Goal: Task Accomplishment & Management: Manage account settings

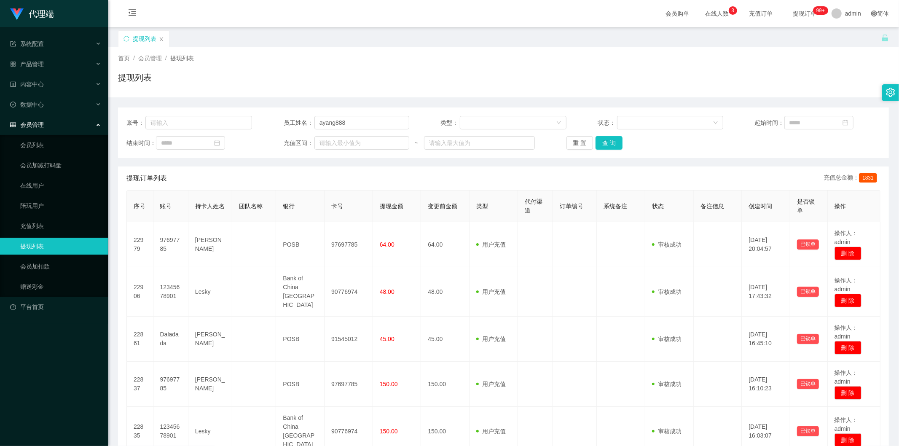
click at [632, 67] on div "首页 / 会员管理 / 提现列表 / 提现列表" at bounding box center [503, 72] width 771 height 37
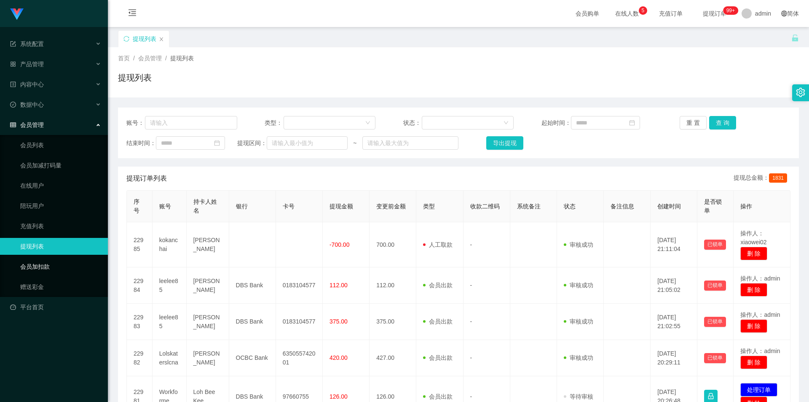
click at [43, 267] on link "会员加扣款" at bounding box center [60, 266] width 81 height 17
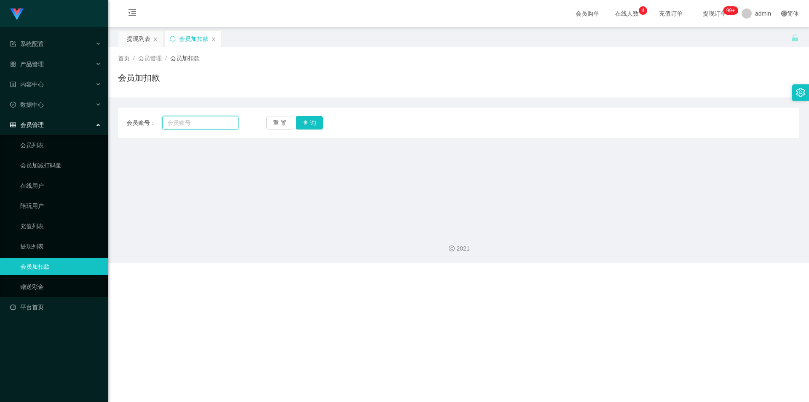
click at [181, 123] on input "text" at bounding box center [200, 122] width 76 height 13
paste input "97697785"
type input "97697785"
click at [308, 124] on button "查 询" at bounding box center [309, 122] width 27 height 13
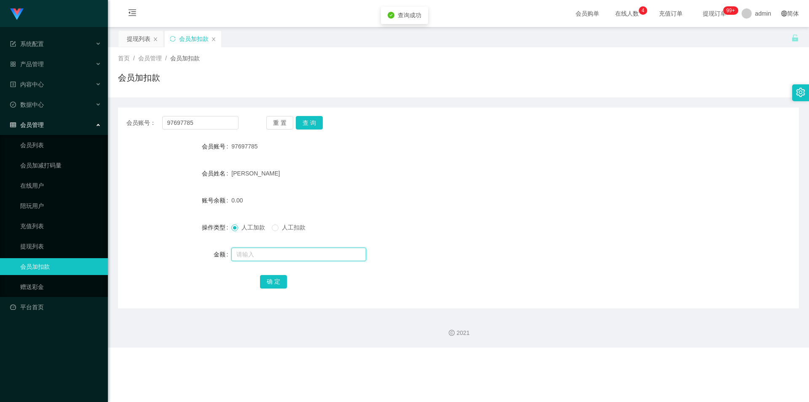
click at [249, 252] on input "text" at bounding box center [298, 253] width 135 height 13
type input "15"
click at [270, 278] on button "确 定" at bounding box center [273, 281] width 27 height 13
drag, startPoint x: 605, startPoint y: 191, endPoint x: 618, endPoint y: 182, distance: 16.4
click at [606, 191] on form "会员账号 97697785 会员姓名 Jacelyn ong 账号余额 15.00 操作类型 人工加款 人工扣款 金额 确 定" at bounding box center [458, 214] width 681 height 152
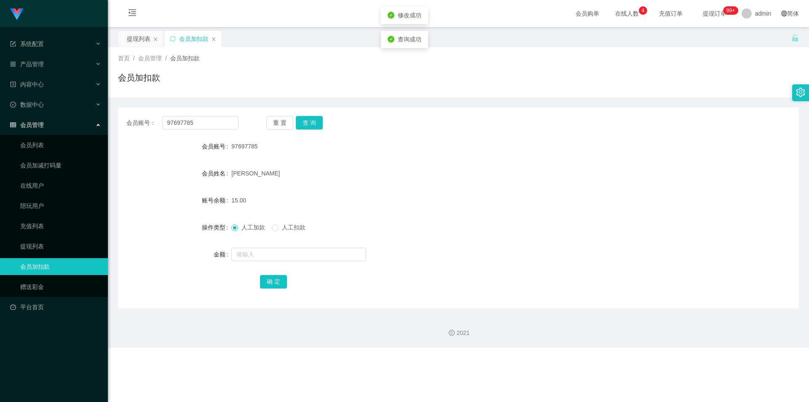
click at [708, 60] on div "首页 / 会员管理 / 会员加扣款 /" at bounding box center [458, 58] width 681 height 9
drag, startPoint x: 208, startPoint y: 118, endPoint x: 0, endPoint y: 94, distance: 209.5
click at [0, 94] on section "系统配置 产品管理 内容中心 数据中心 会员管理 会员列表 会员加减打码量 在线用户 陪玩用户 充值列表 提现列表 会员加扣款 赠送彩金 平台首页 保存配置 …" at bounding box center [404, 173] width 809 height 347
paste input "1513597"
type input "91513597"
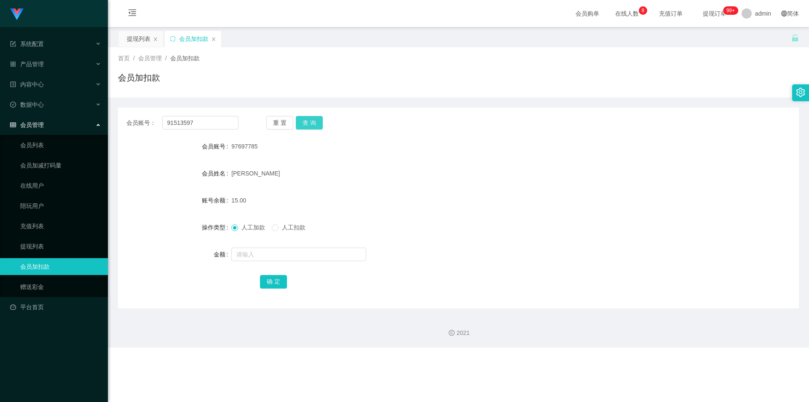
click at [308, 118] on button "查 询" at bounding box center [309, 122] width 27 height 13
click at [241, 252] on input "text" at bounding box center [298, 253] width 135 height 13
type input "15"
click at [262, 280] on button "确 定" at bounding box center [273, 281] width 27 height 13
drag, startPoint x: 606, startPoint y: 180, endPoint x: 716, endPoint y: 107, distance: 132.2
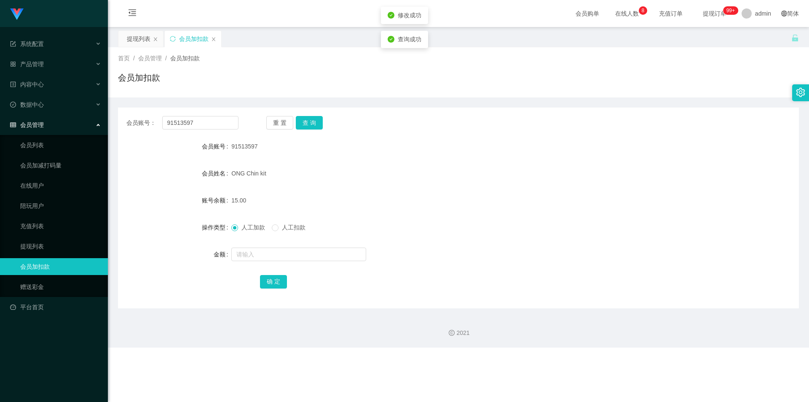
click at [608, 180] on div "ONG Chin kit" at bounding box center [429, 173] width 397 height 17
click at [732, 88] on div "会员加扣款" at bounding box center [458, 80] width 681 height 19
click at [207, 119] on input "91513597" at bounding box center [200, 122] width 76 height 13
drag, startPoint x: 206, startPoint y: 118, endPoint x: 0, endPoint y: 70, distance: 211.7
click at [0, 70] on section "系统配置 产品管理 内容中心 数据中心 会员管理 会员列表 会员加减打码量 在线用户 陪玩用户 充值列表 提现列表 会员加扣款 赠送彩金 平台首页 保存配置 …" at bounding box center [404, 173] width 809 height 347
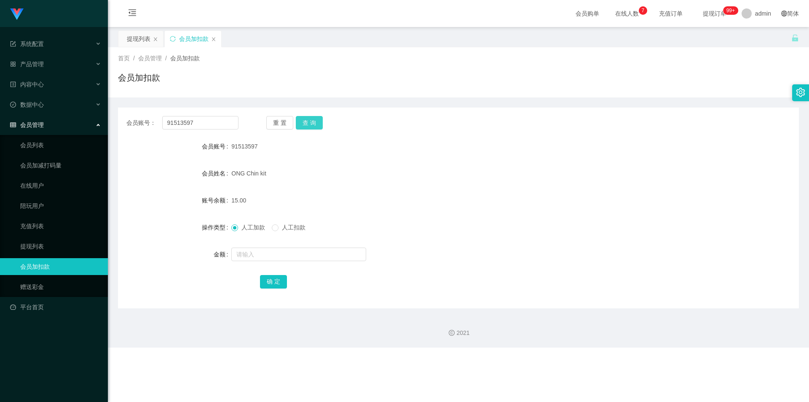
click at [297, 124] on button "查 询" at bounding box center [309, 122] width 27 height 13
click at [240, 253] on input "text" at bounding box center [298, 253] width 135 height 13
type input "8"
click at [270, 279] on button "确 定" at bounding box center [273, 281] width 27 height 13
click at [503, 214] on form "会员账号 91513597 会员姓名 ONG Chin kit 账号余额 23.00 操作类型 人工加款 人工扣款 金额 确 定" at bounding box center [458, 214] width 681 height 152
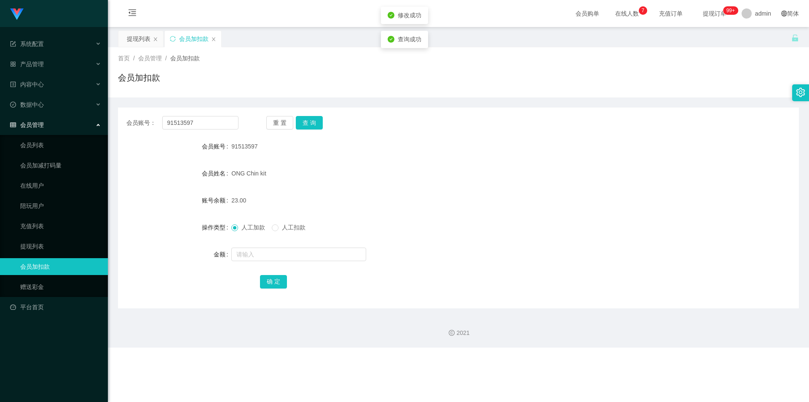
click at [679, 84] on div "会员加扣款" at bounding box center [458, 80] width 681 height 19
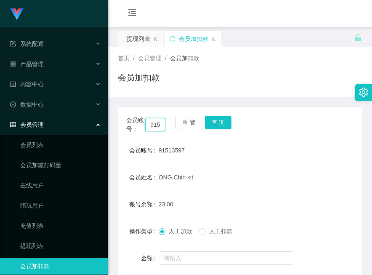
click at [158, 126] on input "91513597" at bounding box center [155, 124] width 20 height 13
paste input "7697785"
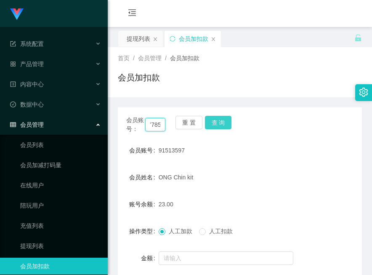
type input "97697785"
click at [220, 122] on button "查 询" at bounding box center [218, 122] width 27 height 13
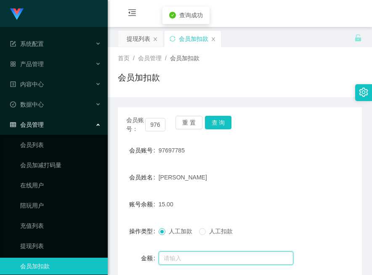
click at [177, 257] on input "text" at bounding box center [226, 258] width 135 height 13
type input "8"
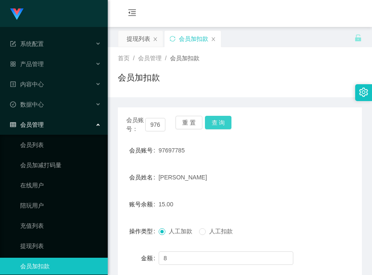
click at [223, 121] on button "查 询" at bounding box center [218, 122] width 27 height 13
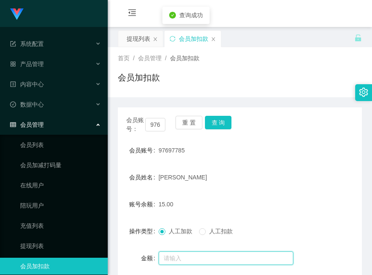
click at [171, 260] on input "text" at bounding box center [226, 258] width 135 height 13
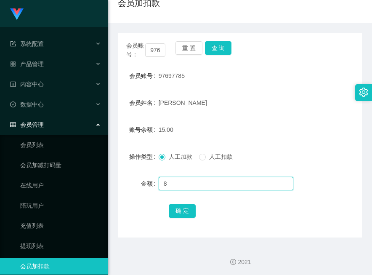
scroll to position [76, 0]
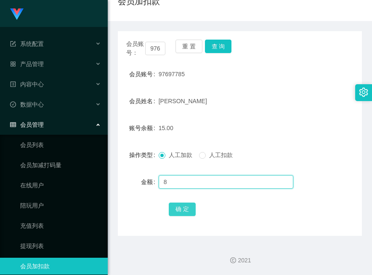
type input "8"
click at [182, 208] on button "确 定" at bounding box center [182, 209] width 27 height 13
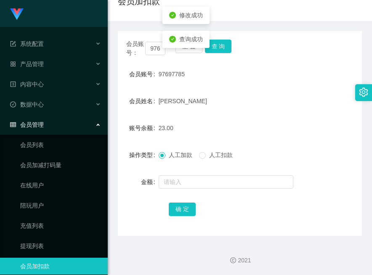
click at [273, 154] on div "人工加款 人工扣款" at bounding box center [230, 155] width 142 height 17
click at [149, 49] on input "97697785" at bounding box center [155, 48] width 20 height 13
paste input "1513597"
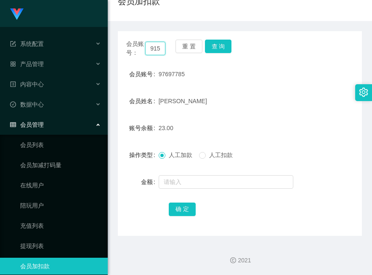
scroll to position [0, 16]
type input "91513597"
click at [216, 44] on button "查 询" at bounding box center [218, 46] width 27 height 13
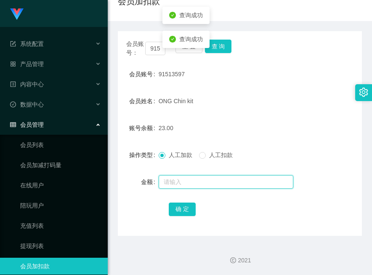
click at [173, 179] on input "text" at bounding box center [226, 181] width 135 height 13
type input "8"
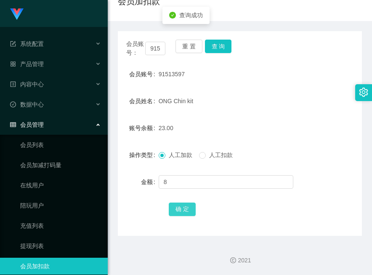
click at [178, 208] on button "确 定" at bounding box center [182, 209] width 27 height 13
click at [307, 110] on form "会员账号 91513597 会员姓名 ONG Chin kit 账号余额 31.00 操作类型 人工加款 人工扣款 金额 确 定" at bounding box center [240, 142] width 244 height 152
click at [148, 48] on input "91513597" at bounding box center [155, 48] width 20 height 13
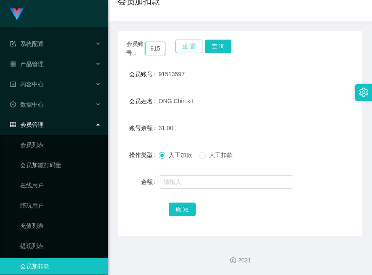
paste input "7697785"
type input "97697785"
click at [222, 43] on button "查 询" at bounding box center [218, 46] width 27 height 13
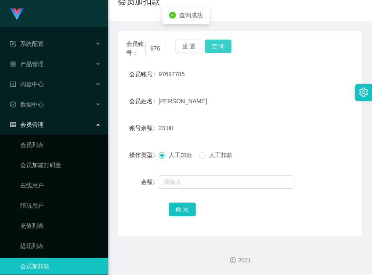
click at [222, 43] on button "查 询" at bounding box center [218, 46] width 27 height 13
click at [247, 111] on form "会员账号 97697785 会员姓名 Jacelyn ong 账号余额 23.00 操作类型 人工加款 人工扣款 金额 确 定" at bounding box center [240, 142] width 244 height 152
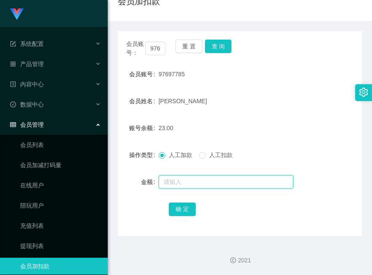
click at [177, 184] on input "text" at bounding box center [226, 181] width 135 height 13
paste input "91513597"
drag, startPoint x: 198, startPoint y: 184, endPoint x: -72, endPoint y: 159, distance: 271.2
click at [0, 159] on html "系统配置 产品管理 内容中心 数据中心 会员管理 会员列表 会员加减打码量 在线用户 陪玩用户 充值列表 提现列表 会员加扣款 赠送彩金 平台首页 保存配置 …" at bounding box center [186, 137] width 372 height 275
type input "91513597"
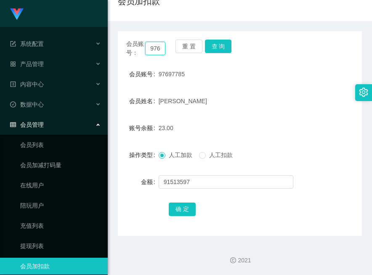
click at [160, 46] on input "97697785" at bounding box center [155, 48] width 20 height 13
paste input "1513597"
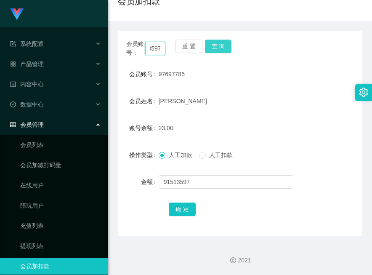
type input "91513597"
click at [220, 46] on button "查 询" at bounding box center [218, 46] width 27 height 13
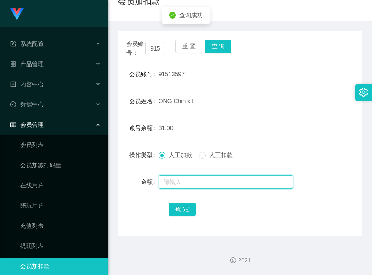
click at [166, 179] on input "text" at bounding box center [226, 181] width 135 height 13
type input "1"
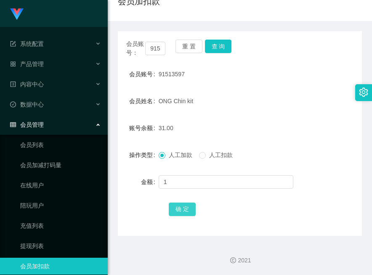
click at [183, 205] on button "确 定" at bounding box center [182, 209] width 27 height 13
click at [157, 48] on input "91513597" at bounding box center [155, 48] width 20 height 13
paste input "7697785"
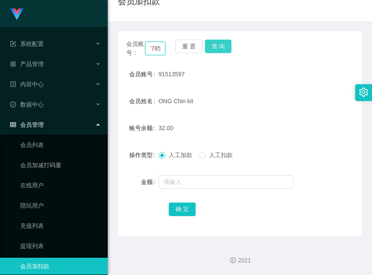
type input "97697785"
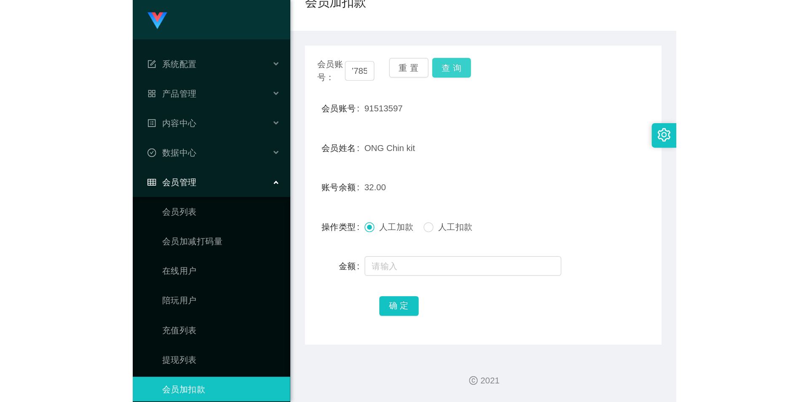
scroll to position [0, 0]
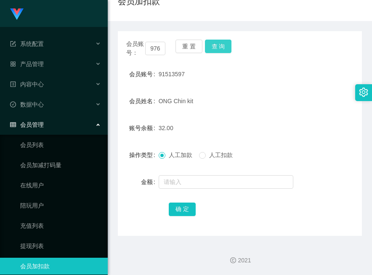
click at [219, 44] on button "查 询" at bounding box center [218, 46] width 27 height 13
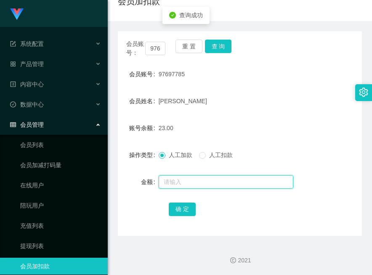
click at [174, 183] on input "text" at bounding box center [226, 181] width 135 height 13
type input "300"
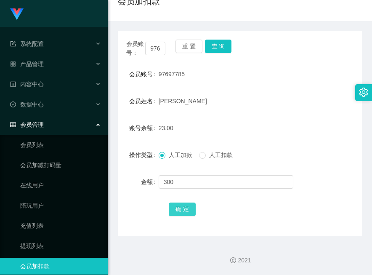
click at [176, 212] on button "确 定" at bounding box center [182, 209] width 27 height 13
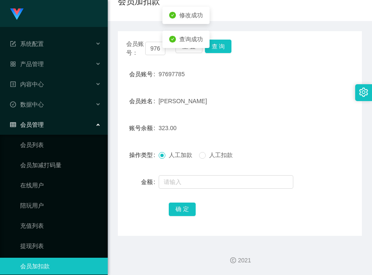
click at [306, 104] on div "会员姓名 Jacelyn ong" at bounding box center [240, 101] width 244 height 17
click at [214, 46] on button "查 询" at bounding box center [218, 46] width 27 height 13
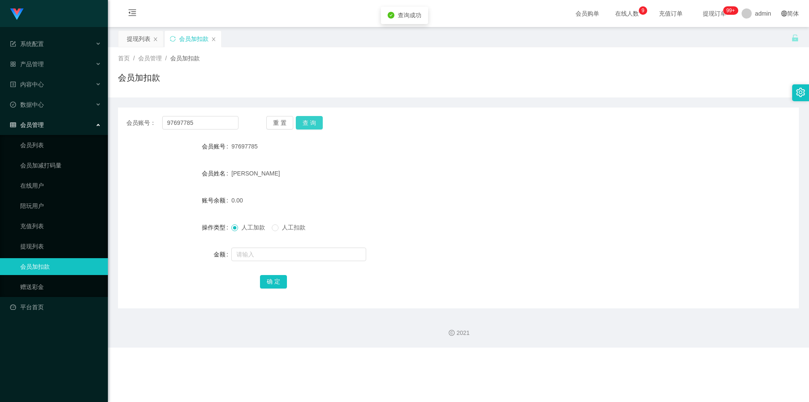
click at [308, 118] on button "查 询" at bounding box center [309, 122] width 27 height 13
drag, startPoint x: 219, startPoint y: 123, endPoint x: 0, endPoint y: 94, distance: 221.0
click at [0, 94] on section "系统配置 产品管理 内容中心 数据中心 会员管理 会员列表 会员加减打码量 在线用户 陪玩用户 充值列表 提现列表 会员加扣款 赠送彩金 平台首页 保存配置 …" at bounding box center [404, 173] width 809 height 347
click at [197, 122] on input "97697785" at bounding box center [200, 122] width 76 height 13
drag, startPoint x: 213, startPoint y: 122, endPoint x: 0, endPoint y: 108, distance: 213.6
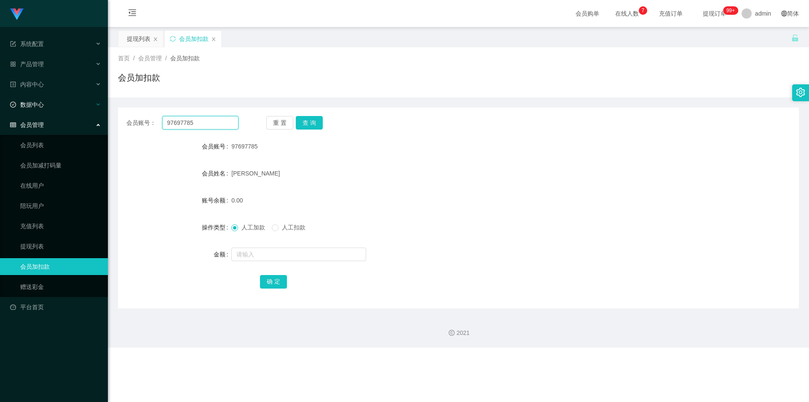
click at [0, 108] on section "系统配置 产品管理 内容中心 数据中心 会员管理 会员列表 会员加减打码量 在线用户 陪玩用户 充值列表 提现列表 会员加扣款 赠送彩金 平台首页 保存配置 …" at bounding box center [404, 173] width 809 height 347
paste input "text"
click at [217, 117] on input "text" at bounding box center [200, 122] width 76 height 13
paste input "97697785"
type input "97697785"
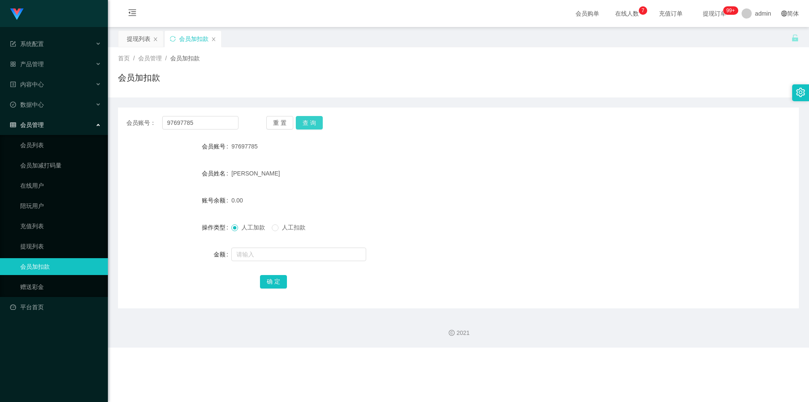
click at [300, 121] on button "查 询" at bounding box center [309, 122] width 27 height 13
click at [251, 256] on input "text" at bounding box center [298, 253] width 135 height 13
type input "40"
click at [270, 280] on button "确 定" at bounding box center [273, 281] width 27 height 13
drag, startPoint x: 576, startPoint y: 198, endPoint x: 677, endPoint y: 141, distance: 116.4
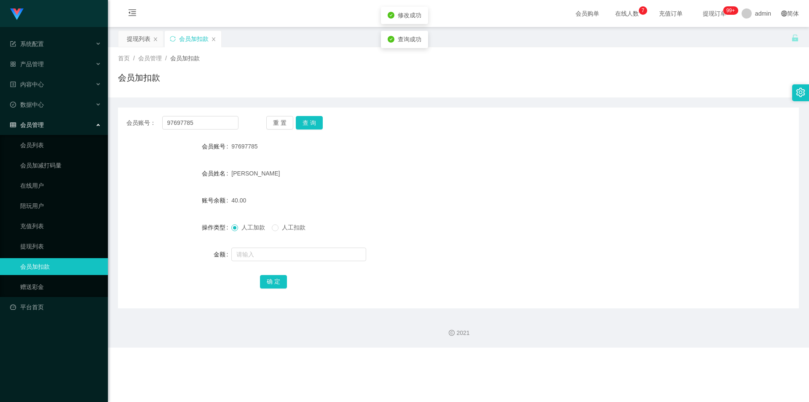
click at [578, 198] on div "40.00" at bounding box center [429, 200] width 397 height 17
click at [683, 136] on div "会员账号： 97697785 重 置 查 询 会员账号 97697785 会员姓名 Jacelyn ong 账号余额 40.00 操作类型 人工加款 人工扣款…" at bounding box center [458, 207] width 681 height 201
drag, startPoint x: 112, startPoint y: 122, endPoint x: 3, endPoint y: 122, distance: 108.7
click at [0, 122] on section "系统配置 产品管理 内容中心 数据中心 会员管理 会员列表 会员加减打码量 在线用户 陪玩用户 充值列表 提现列表 会员加扣款 赠送彩金 平台首页 保存配置 …" at bounding box center [404, 173] width 809 height 347
click at [312, 123] on button "查 询" at bounding box center [309, 122] width 27 height 13
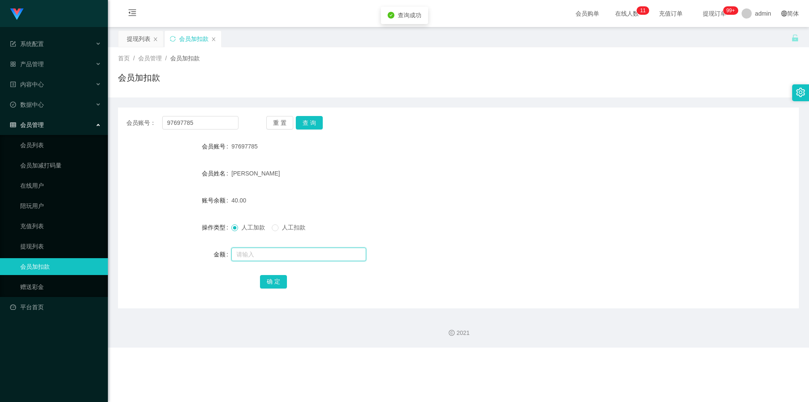
click at [250, 254] on input "text" at bounding box center [298, 253] width 135 height 13
type input "8"
click at [269, 280] on button "确 定" at bounding box center [273, 281] width 27 height 13
click at [615, 220] on div "人工加款 人工扣款" at bounding box center [429, 227] width 397 height 17
click at [715, 84] on div "会员加扣款" at bounding box center [458, 80] width 681 height 19
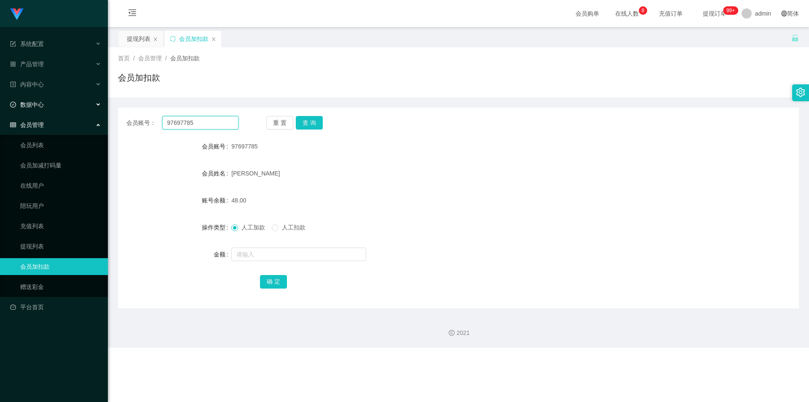
drag, startPoint x: 204, startPoint y: 120, endPoint x: 0, endPoint y: 110, distance: 204.2
click at [0, 110] on section "系统配置 产品管理 内容中心 数据中心 会员管理 会员列表 会员加减打码量 在线用户 陪玩用户 充值列表 提现列表 会员加扣款 赠送彩金 平台首页 保存配置 …" at bounding box center [404, 173] width 809 height 347
click at [317, 118] on button "查 询" at bounding box center [309, 122] width 27 height 13
click at [256, 251] on input "text" at bounding box center [298, 253] width 135 height 13
type input "8"
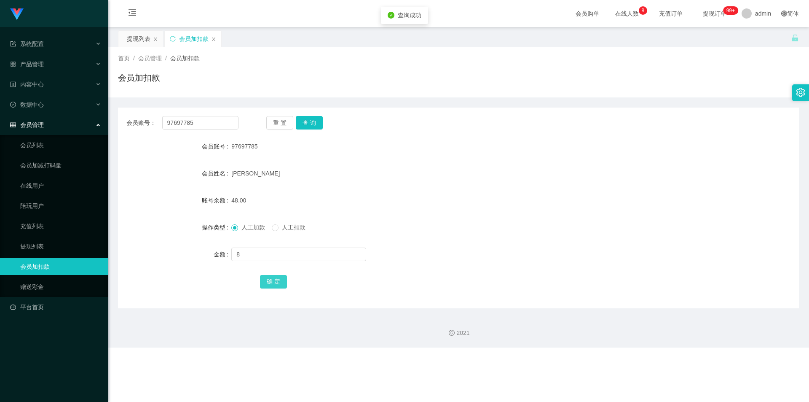
click at [270, 283] on button "确 定" at bounding box center [273, 281] width 27 height 13
drag, startPoint x: 575, startPoint y: 208, endPoint x: 595, endPoint y: 203, distance: 21.4
click at [595, 203] on div "56.00" at bounding box center [429, 200] width 397 height 17
drag, startPoint x: 690, startPoint y: 98, endPoint x: 763, endPoint y: 3, distance: 119.6
click at [690, 97] on div "首页 / 会员管理 / 会员加扣款 / 会员加扣款 会员账号： 97697785 重 置 查 询 会员账号 97697785 会员姓名 Jacelyn ong…" at bounding box center [458, 177] width 681 height 261
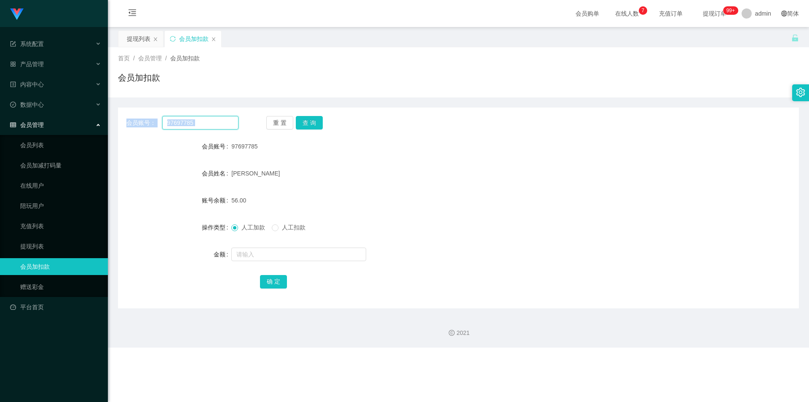
click at [195, 118] on input "97697785" at bounding box center [200, 122] width 76 height 13
drag, startPoint x: 225, startPoint y: 127, endPoint x: 88, endPoint y: 109, distance: 137.7
click at [0, 106] on section "系统配置 产品管理 内容中心 数据中心 会员管理 会员列表 会员加减打码量 在线用户 陪玩用户 充值列表 提现列表 会员加扣款 赠送彩金 平台首页 保存配置 …" at bounding box center [404, 173] width 809 height 347
click at [308, 118] on button "查 询" at bounding box center [309, 122] width 27 height 13
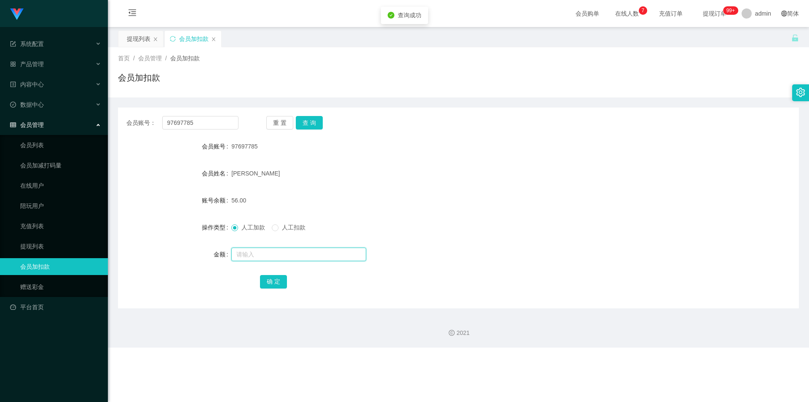
click at [253, 252] on input "text" at bounding box center [298, 253] width 135 height 13
type input "8"
click at [261, 276] on button "确 定" at bounding box center [273, 281] width 27 height 13
drag, startPoint x: 546, startPoint y: 224, endPoint x: 619, endPoint y: 161, distance: 96.2
click at [549, 222] on div "人工加款 人工扣款" at bounding box center [429, 227] width 397 height 17
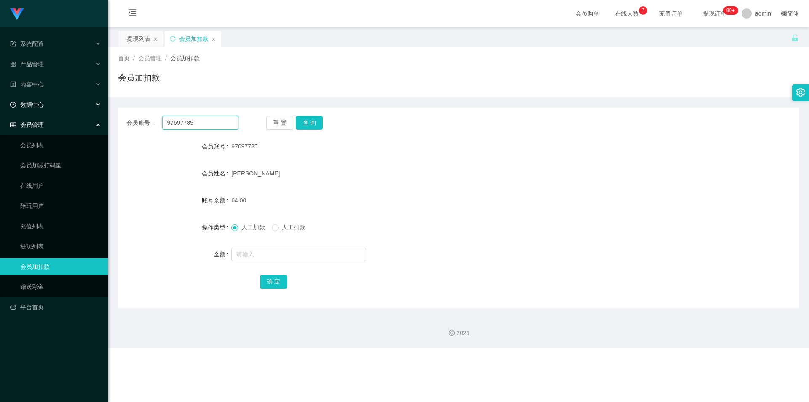
drag, startPoint x: 205, startPoint y: 124, endPoint x: 25, endPoint y: 104, distance: 181.1
click at [0, 111] on section "系统配置 产品管理 内容中心 数据中心 会员管理 会员列表 会员加减打码量 在线用户 陪玩用户 充值列表 提现列表 会员加扣款 赠送彩金 平台首页 保存配置 …" at bounding box center [404, 173] width 809 height 347
click at [314, 121] on button "查 询" at bounding box center [309, 122] width 27 height 13
click at [233, 251] on input "text" at bounding box center [298, 253] width 135 height 13
type input "8"
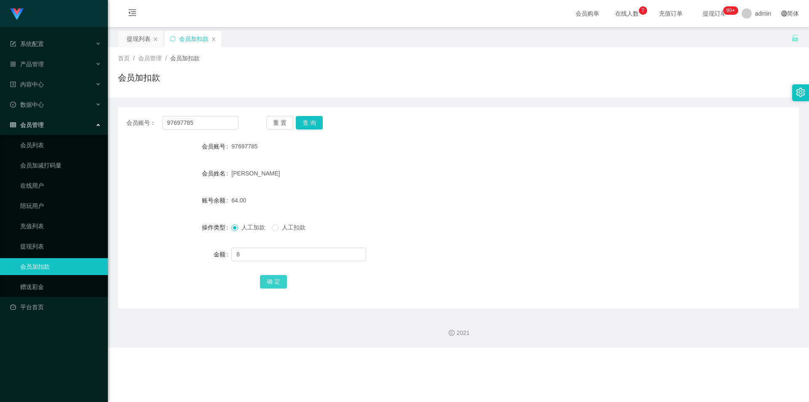
click at [275, 284] on button "确 定" at bounding box center [273, 281] width 27 height 13
drag, startPoint x: 581, startPoint y: 245, endPoint x: 631, endPoint y: 209, distance: 62.2
click at [581, 245] on form "会员账号 97697785 会员姓名 Jacelyn ong 账号余额 72.00 操作类型 人工加款 人工扣款 金额 确 定" at bounding box center [458, 214] width 681 height 152
click at [730, 104] on div "会员账号： 97697785 重 置 查 询 会员账号 97697785 会员姓名 Jacelyn ong 账号余额 72.00 操作类型 人工加款 人工扣款…" at bounding box center [458, 202] width 681 height 211
drag, startPoint x: 217, startPoint y: 119, endPoint x: 0, endPoint y: 83, distance: 219.6
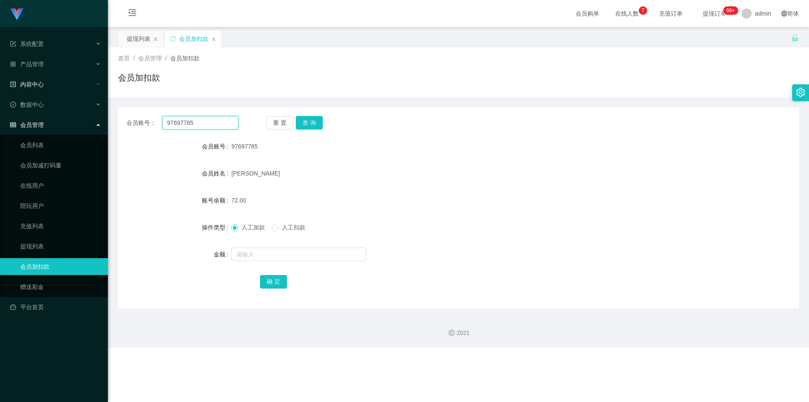
click at [0, 83] on section "系统配置 产品管理 内容中心 数据中心 会员管理 会员列表 会员加减打码量 在线用户 陪玩用户 充值列表 提现列表 会员加扣款 赠送彩金 平台首页 保存配置 …" at bounding box center [404, 173] width 809 height 347
click at [318, 123] on button "查 询" at bounding box center [309, 122] width 27 height 13
click at [239, 257] on input "text" at bounding box center [298, 253] width 135 height 13
type input "8"
click at [267, 282] on button "确 定" at bounding box center [273, 281] width 27 height 13
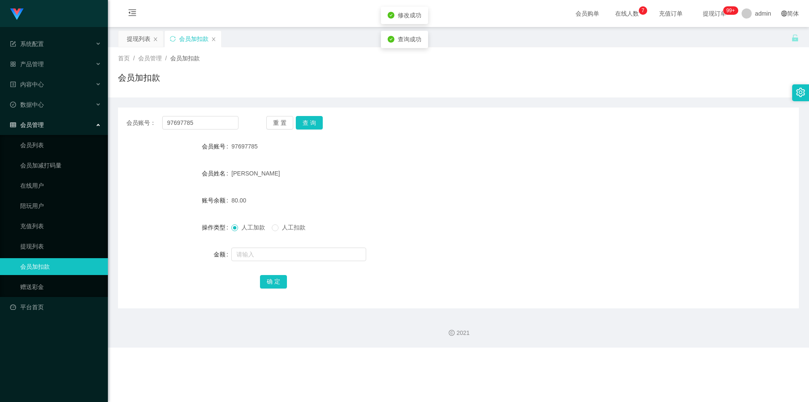
drag, startPoint x: 474, startPoint y: 214, endPoint x: 644, endPoint y: 86, distance: 213.2
click at [477, 214] on form "会员账号 97697785 会员姓名 Jacelyn ong 账号余额 80.00 操作类型 人工加款 人工扣款 金额 确 定" at bounding box center [458, 214] width 681 height 152
click at [657, 79] on div "会员加扣款" at bounding box center [458, 80] width 681 height 19
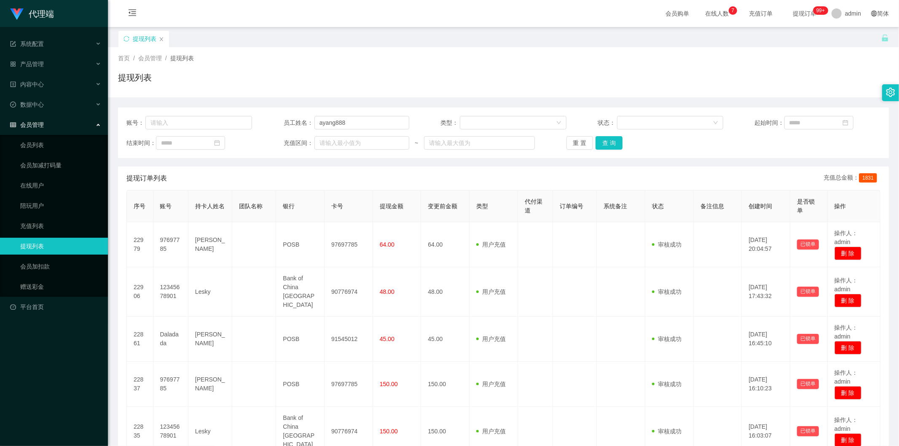
click at [602, 142] on button "查 询" at bounding box center [608, 142] width 27 height 13
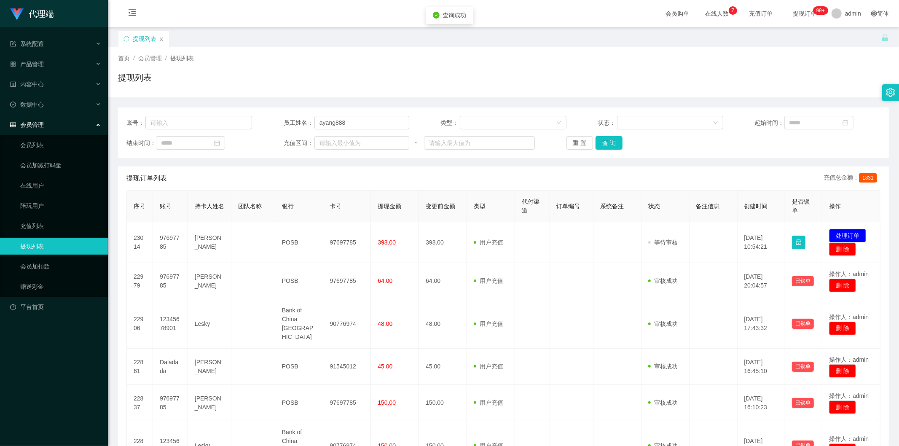
click at [602, 142] on button "查 询" at bounding box center [608, 142] width 27 height 13
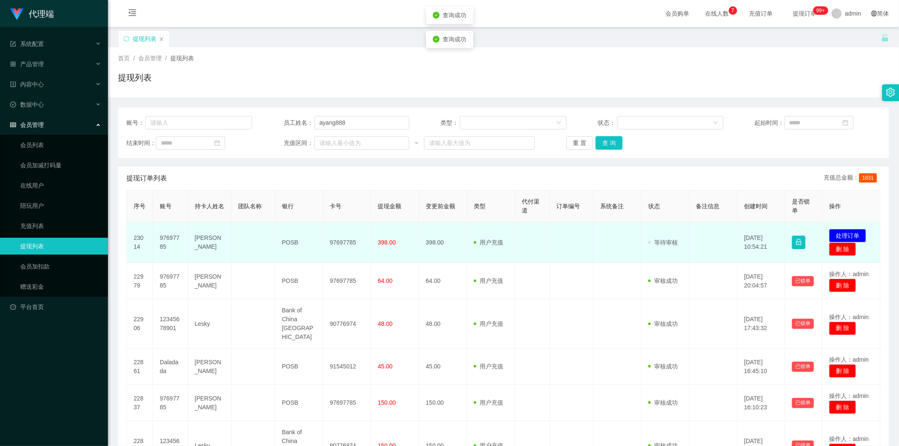
click at [346, 243] on td "97697785" at bounding box center [347, 242] width 48 height 41
copy td "97697785"
click at [852, 232] on button "处理订单" at bounding box center [847, 235] width 37 height 13
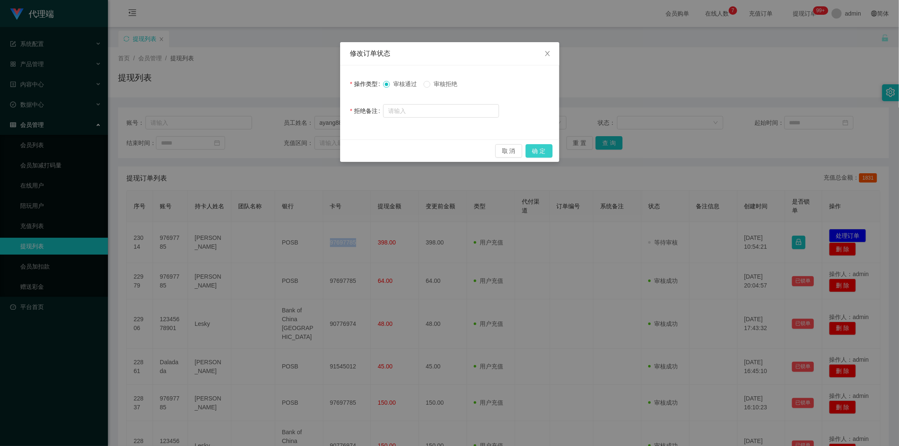
click at [541, 150] on button "确 定" at bounding box center [538, 150] width 27 height 13
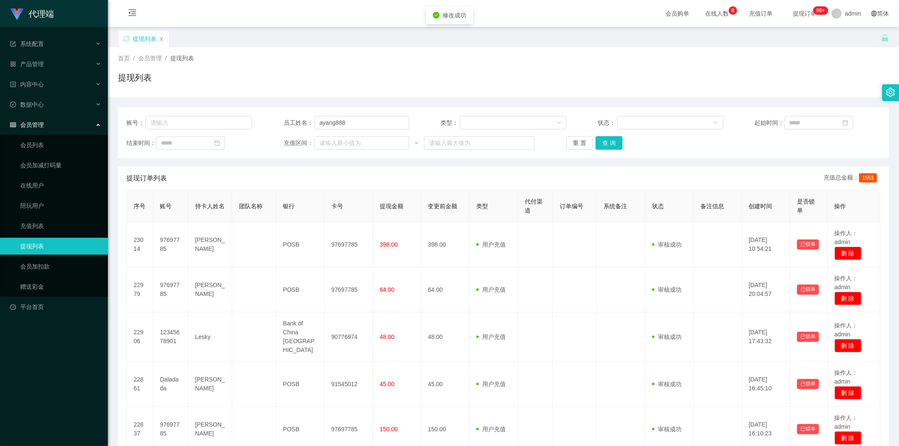
click at [805, 65] on div "首页 / 会员管理 / 提现列表 / 提现列表" at bounding box center [503, 72] width 771 height 37
click at [613, 143] on button "查 询" at bounding box center [608, 142] width 27 height 13
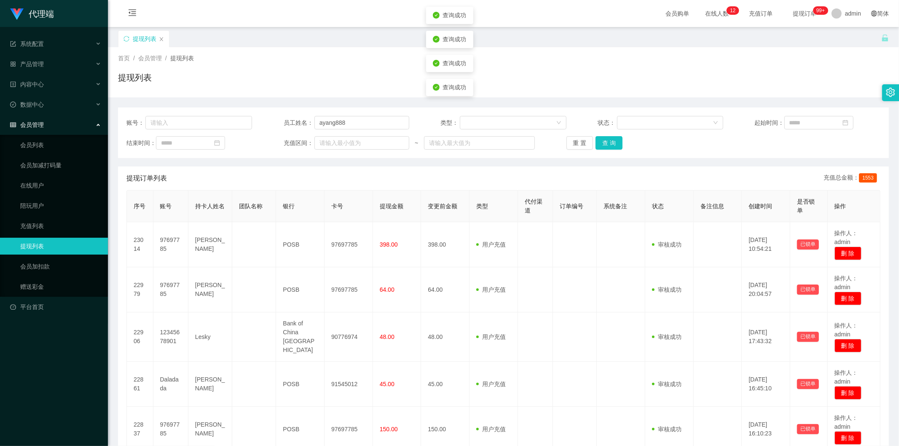
click at [778, 66] on div "首页 / 会员管理 / 提现列表 / 提现列表" at bounding box center [503, 72] width 771 height 37
